Goal: Check status: Check status

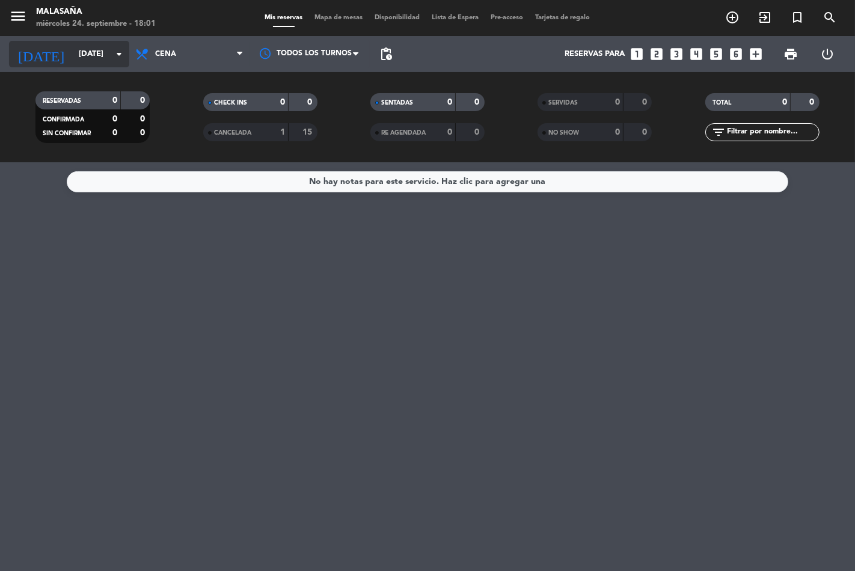
click at [117, 51] on icon "arrow_drop_down" at bounding box center [119, 54] width 14 height 14
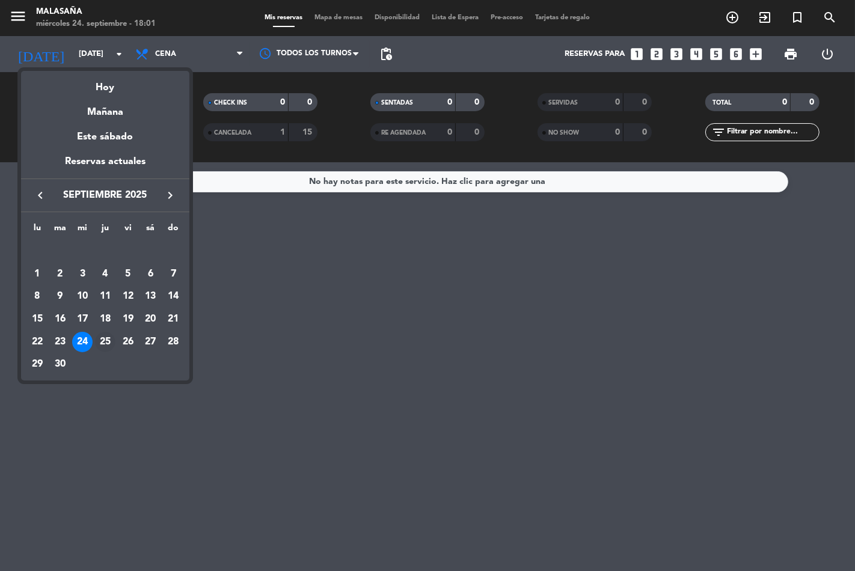
click at [107, 347] on div "25" at bounding box center [105, 342] width 20 height 20
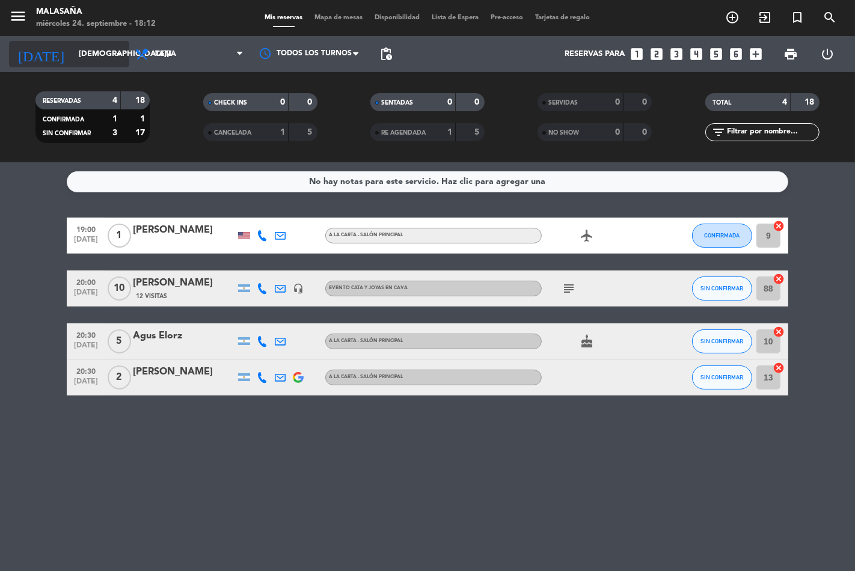
click at [123, 52] on icon "arrow_drop_down" at bounding box center [119, 54] width 14 height 14
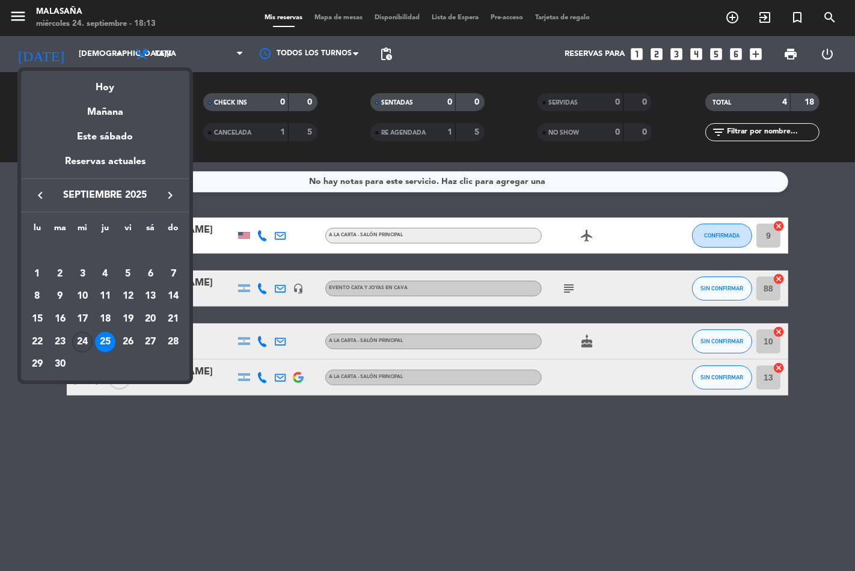
click at [85, 334] on div "24" at bounding box center [82, 342] width 20 height 20
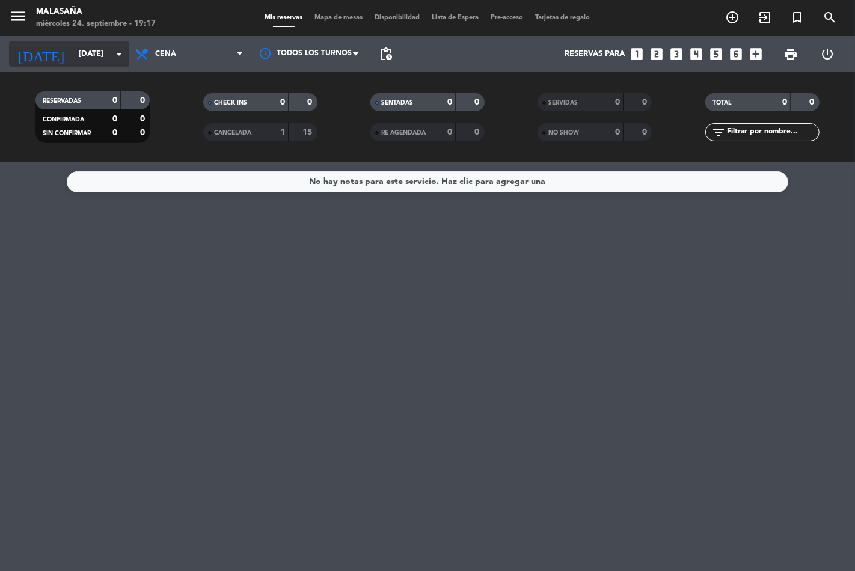
click at [115, 49] on icon "arrow_drop_down" at bounding box center [119, 54] width 14 height 14
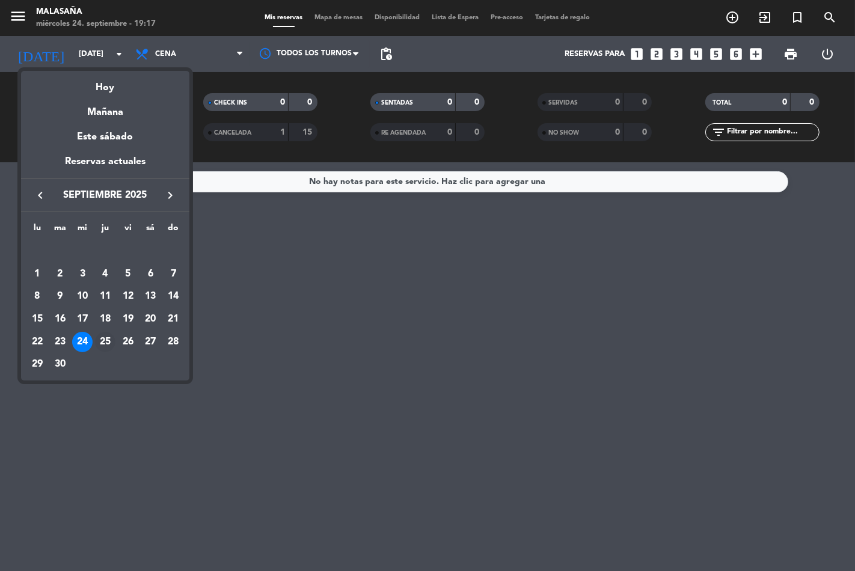
click at [106, 336] on div "25" at bounding box center [105, 342] width 20 height 20
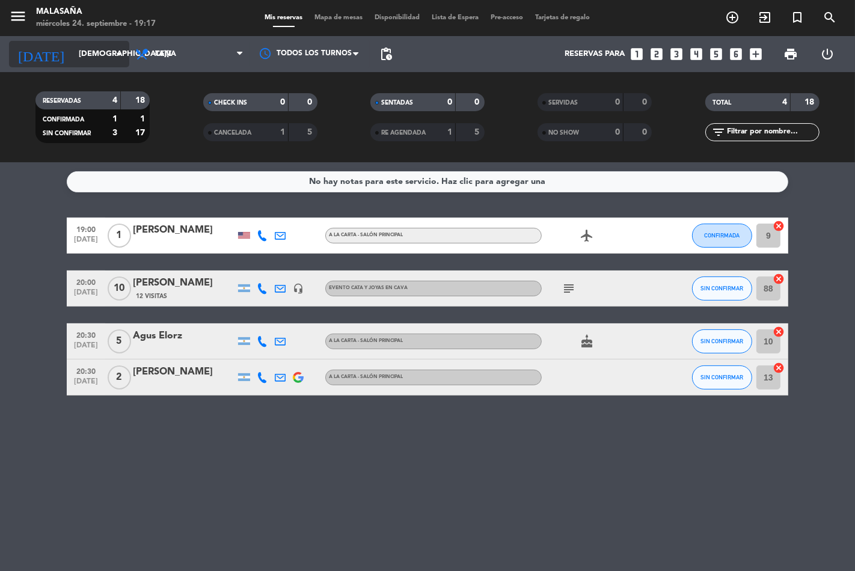
click at [123, 51] on icon "arrow_drop_down" at bounding box center [119, 54] width 14 height 14
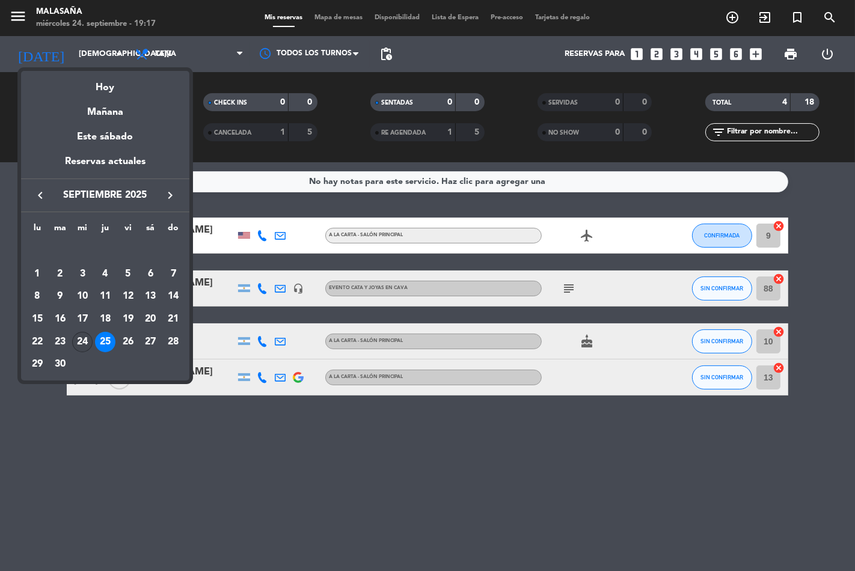
click at [87, 345] on div "24" at bounding box center [82, 342] width 20 height 20
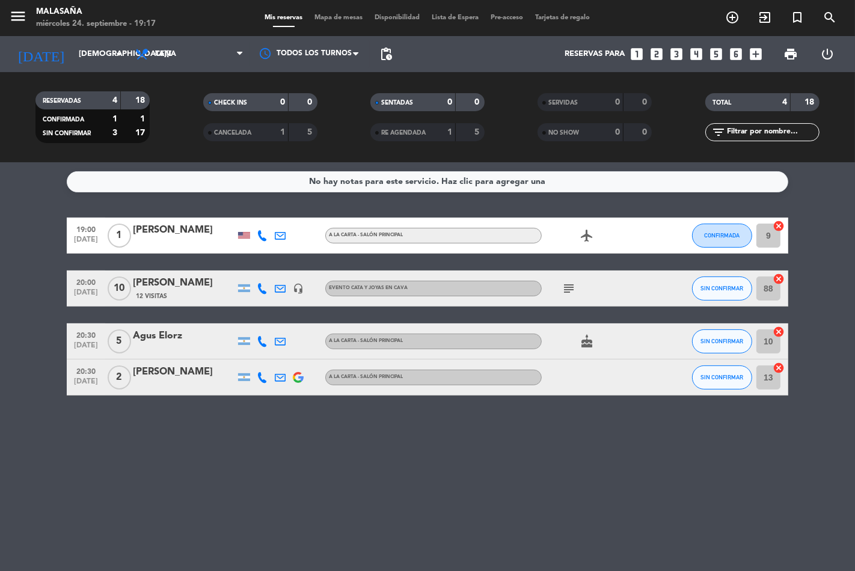
type input "[DATE]"
